Goal: Task Accomplishment & Management: Complete application form

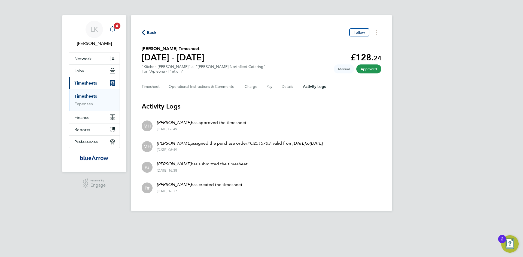
drag, startPoint x: 0, startPoint y: 0, endPoint x: 113, endPoint y: 31, distance: 117.7
click at [113, 31] on icon "Main navigation" at bounding box center [112, 28] width 5 height 5
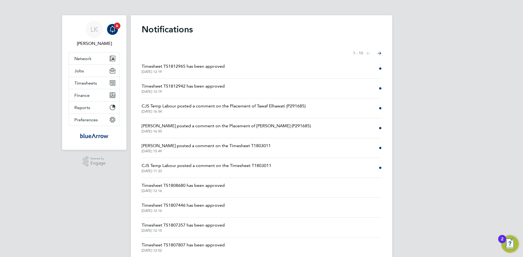
click at [149, 64] on span "Timesheet TS1812965 has been approved" at bounding box center [183, 66] width 83 height 7
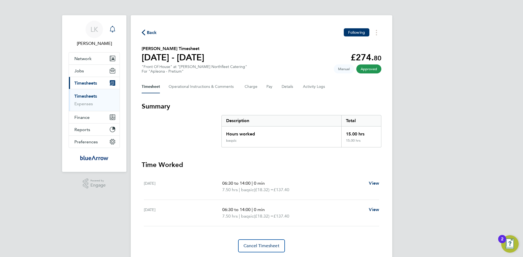
click at [112, 30] on icon "Main navigation" at bounding box center [112, 29] width 7 height 7
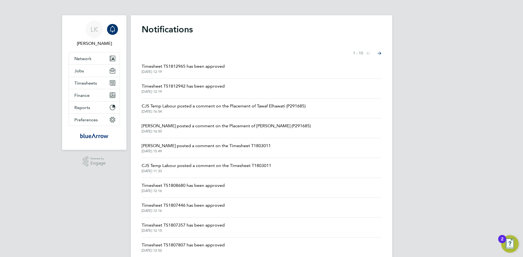
click at [164, 88] on span "Timesheet TS1812942 has been approved" at bounding box center [183, 86] width 83 height 7
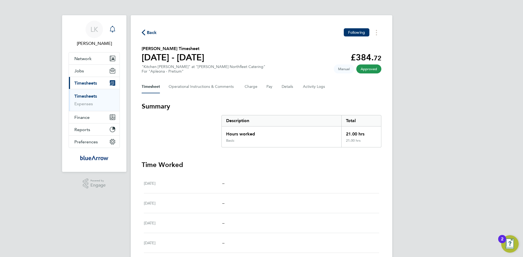
click at [114, 32] on icon "Main navigation" at bounding box center [112, 29] width 7 height 7
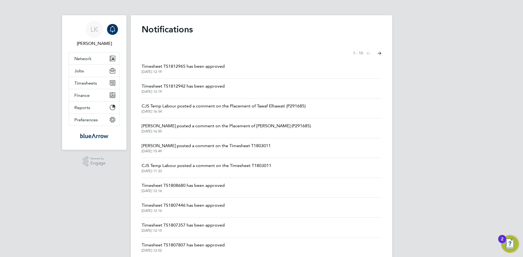
click at [182, 85] on span "Timesheet TS1812942 has been approved" at bounding box center [183, 86] width 83 height 7
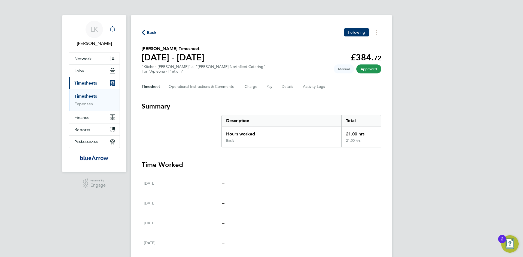
click at [113, 29] on icon "Main navigation" at bounding box center [112, 29] width 7 height 7
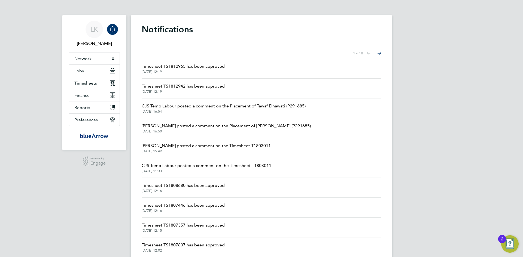
click at [160, 67] on span "Timesheet TS1812965 has been approved" at bounding box center [183, 66] width 83 height 7
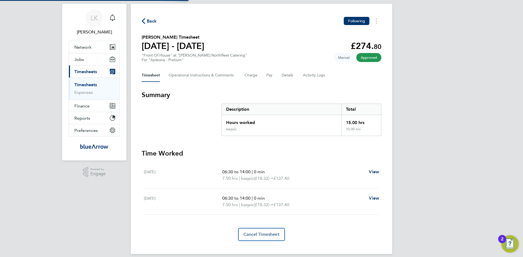
scroll to position [17, 0]
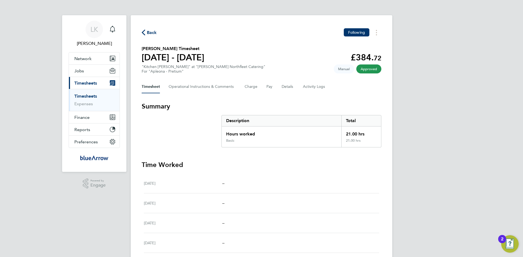
click at [93, 84] on span "Timesheets" at bounding box center [85, 83] width 23 height 5
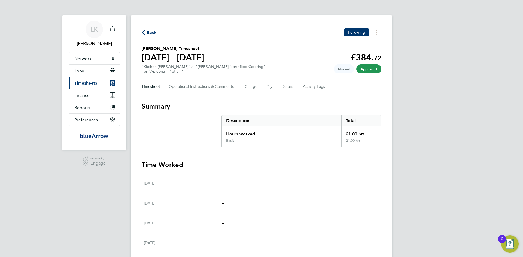
click at [93, 84] on span "Timesheets" at bounding box center [85, 83] width 23 height 5
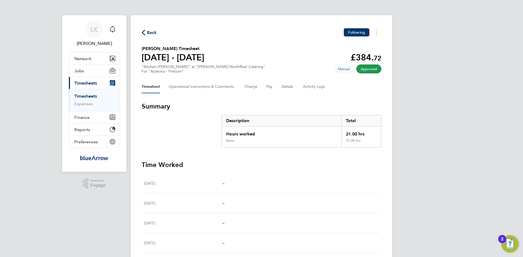
click at [89, 97] on link "Timesheets" at bounding box center [85, 96] width 23 height 5
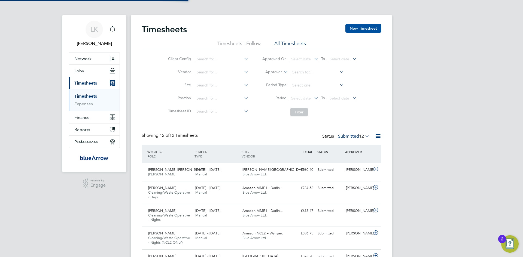
drag, startPoint x: 373, startPoint y: 25, endPoint x: 368, endPoint y: 26, distance: 5.8
click at [373, 25] on button "New Timesheet" at bounding box center [363, 28] width 36 height 9
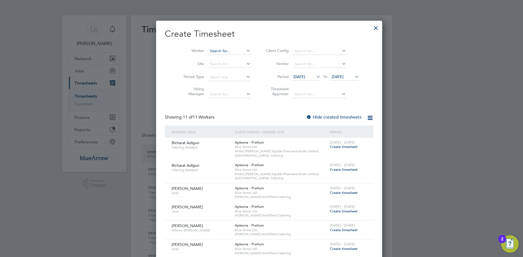
click at [214, 47] on input at bounding box center [229, 51] width 43 height 8
click at [234, 56] on b "Han" at bounding box center [250, 58] width 32 height 5
type input "Kelly Hanlon"
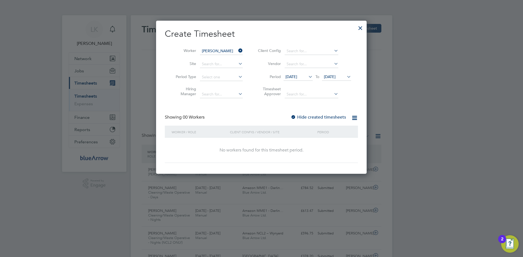
click at [321, 118] on label "Hide created timesheets" at bounding box center [317, 117] width 55 height 5
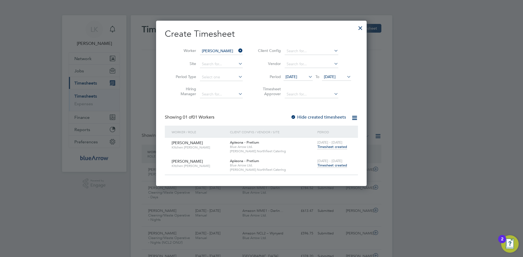
click at [323, 167] on span "Timesheet created" at bounding box center [332, 165] width 30 height 5
